Goal: Transaction & Acquisition: Purchase product/service

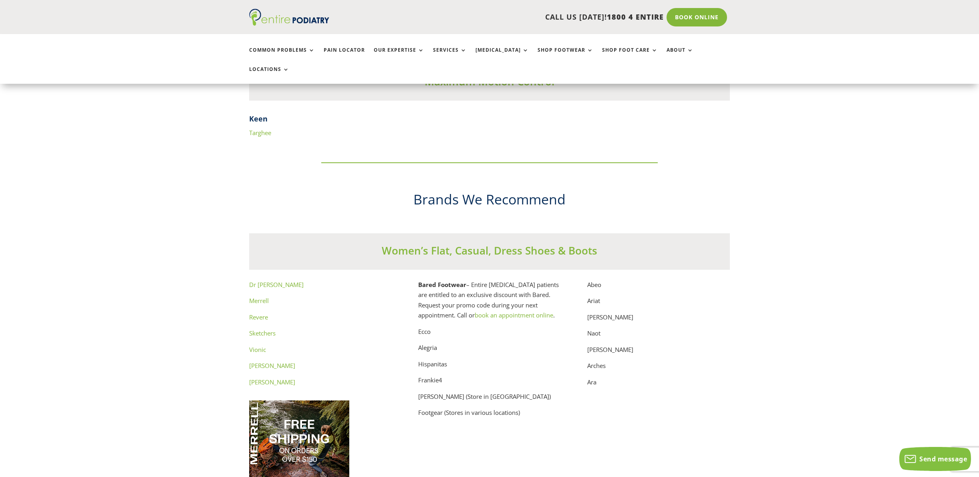
scroll to position [3947, 0]
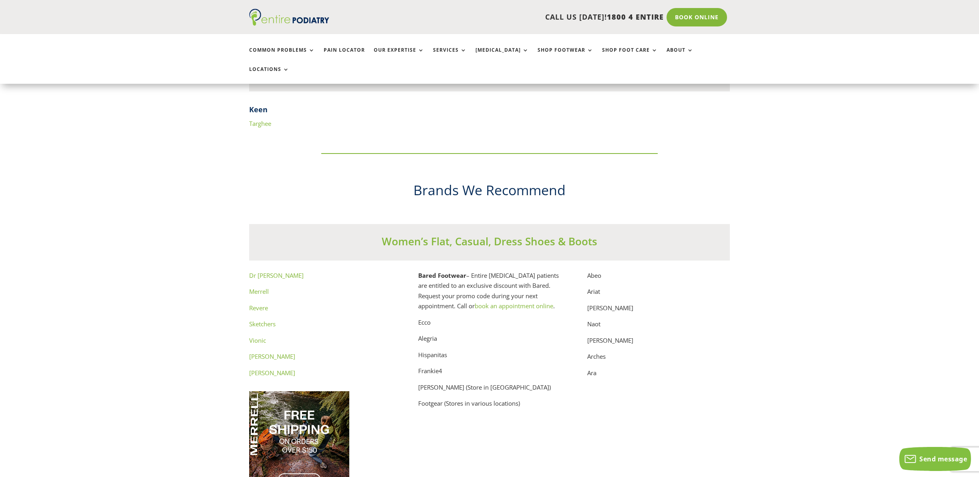
click at [258, 336] on link "Vionic" at bounding box center [257, 340] width 17 height 8
click at [262, 287] on link "Merrell" at bounding box center [259, 291] width 20 height 8
click at [267, 271] on link "Dr Comfort" at bounding box center [276, 275] width 55 height 8
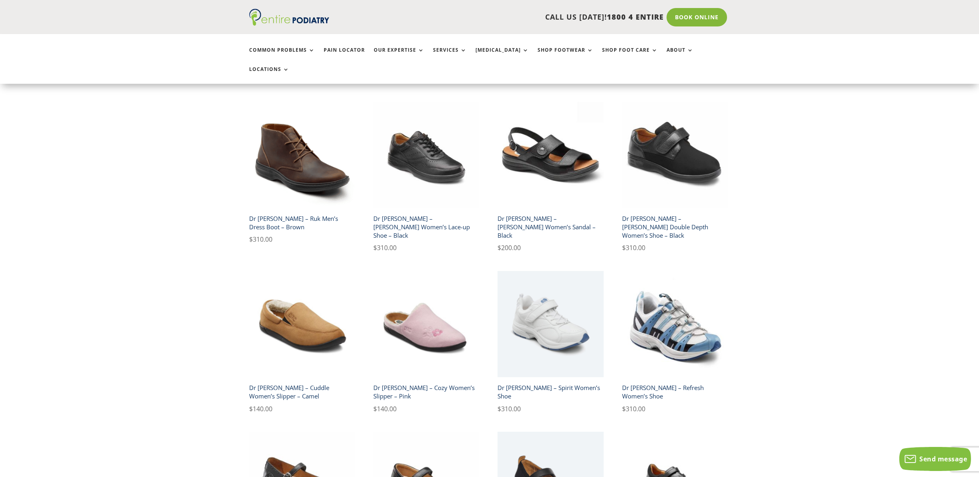
scroll to position [517, 0]
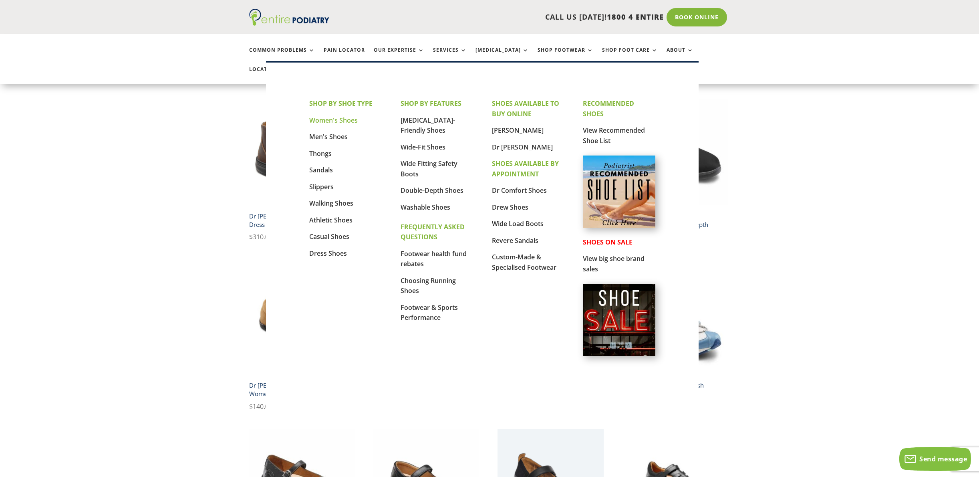
click at [347, 123] on link "Women's Shoes" at bounding box center [333, 120] width 48 height 9
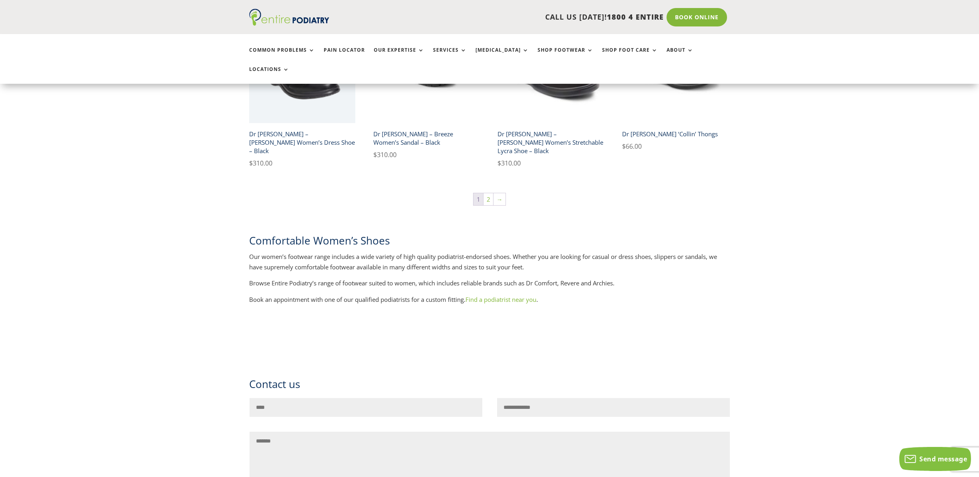
scroll to position [1427, 0]
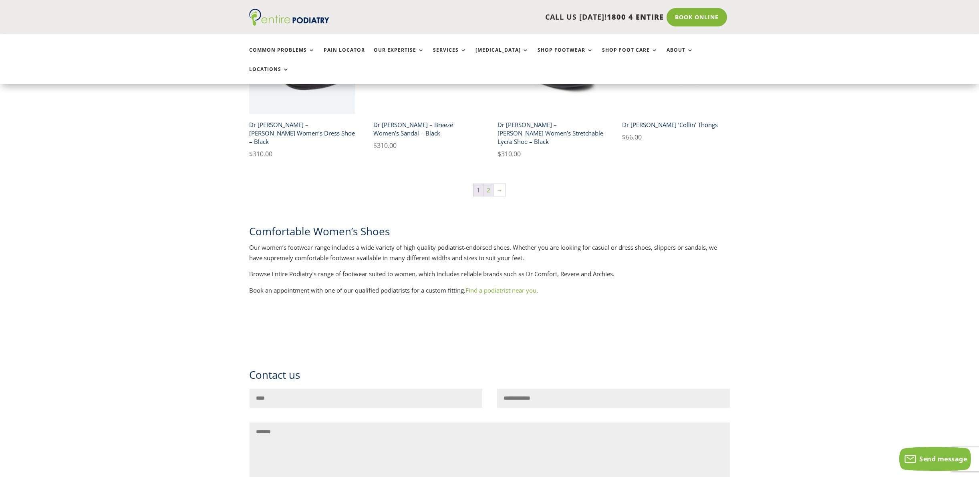
click at [488, 184] on link "2" at bounding box center [489, 190] width 10 height 12
